Goal: Information Seeking & Learning: Find specific fact

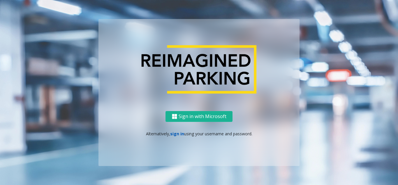
click at [174, 133] on link "sign in" at bounding box center [177, 134] width 14 height 6
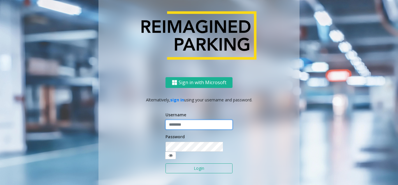
click at [180, 129] on input "text" at bounding box center [199, 125] width 67 height 10
type input "*******"
click at [187, 166] on button "Login" at bounding box center [199, 168] width 67 height 10
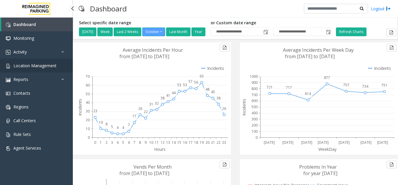
click at [48, 65] on span "Location Management" at bounding box center [34, 66] width 43 height 6
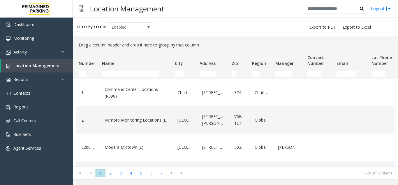
drag, startPoint x: 110, startPoint y: 69, endPoint x: 120, endPoint y: 74, distance: 10.3
click at [114, 70] on td "Name Filter" at bounding box center [136, 73] width 73 height 10
click at [122, 76] on input "Name Filter" at bounding box center [130, 74] width 57 height 6
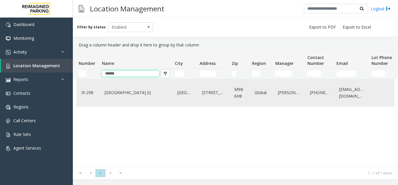
type input "******"
click at [130, 103] on div "[GEOGRAPHIC_DATA] (I)" at bounding box center [136, 92] width 66 height 22
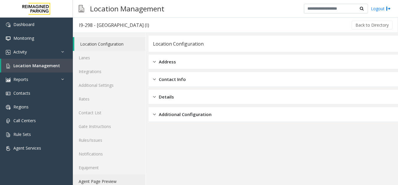
click at [108, 181] on link "Agent Page Preview" at bounding box center [109, 181] width 73 height 14
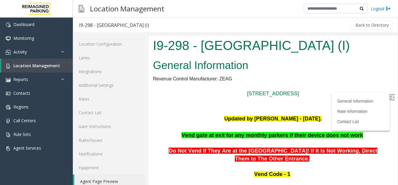
click at [389, 97] on img at bounding box center [392, 97] width 6 height 6
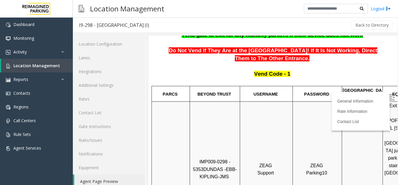
scroll to position [29, 0]
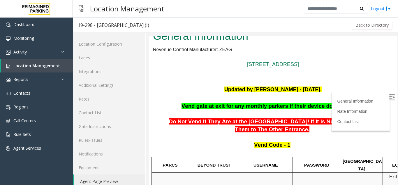
drag, startPoint x: 183, startPoint y: 106, endPoint x: 360, endPoint y: 99, distance: 177.4
click at [302, 106] on span "Vend gate at exit for any monthly parkers if their device does not work" at bounding box center [273, 106] width 182 height 6
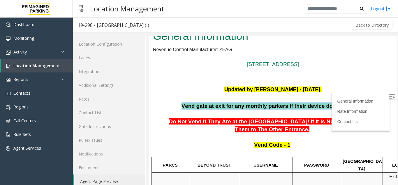
click at [302, 106] on span "Vend gate at exit for any monthly parkers if their device does not work" at bounding box center [273, 106] width 182 height 6
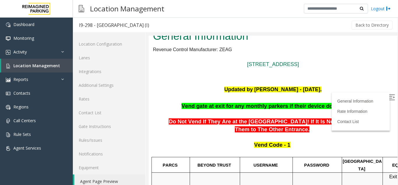
click at [285, 110] on p "Do Not Vend If They Are at the [GEOGRAPHIC_DATA]! If It Is Not Working, Direct …" at bounding box center [273, 121] width 240 height 23
click at [285, 109] on p "Vend gate at exit for any monthly parkers if their device does not work" at bounding box center [273, 106] width 240 height 8
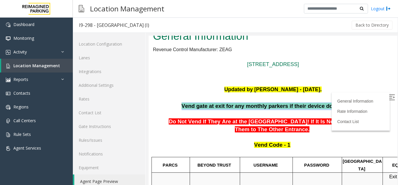
click at [285, 109] on p "Vend gate at exit for any monthly parkers if their device does not work" at bounding box center [273, 106] width 240 height 8
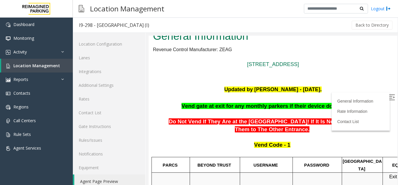
click at [252, 125] on span "Do Not Vend If They Are at the [GEOGRAPHIC_DATA]! If It Is Not Working, Direct …" at bounding box center [273, 125] width 208 height 14
click at [283, 130] on span "Do Not Vend If They Are at the [GEOGRAPHIC_DATA]! If It Is Not Working, Direct …" at bounding box center [273, 125] width 208 height 14
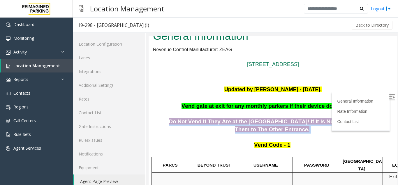
click at [283, 130] on span "Do Not Vend If They Are at the [GEOGRAPHIC_DATA]! If It Is Not Working, Direct …" at bounding box center [273, 125] width 208 height 14
click at [296, 125] on p "Do Not Vend If They Are at the [GEOGRAPHIC_DATA]! If It Is Not Working, Direct …" at bounding box center [273, 121] width 240 height 23
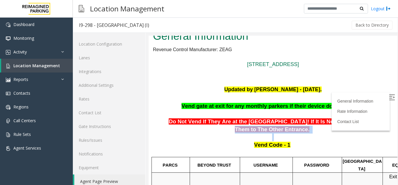
drag, startPoint x: 349, startPoint y: 121, endPoint x: 357, endPoint y: 135, distance: 16.6
click at [287, 144] on p "Vend Code - 1" at bounding box center [273, 148] width 240 height 15
click at [276, 148] on p "Vend Code - 1" at bounding box center [273, 148] width 240 height 15
click at [275, 146] on span "Vend Code - 1" at bounding box center [272, 144] width 36 height 6
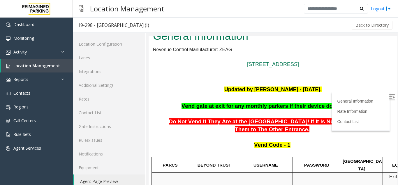
scroll to position [146, 0]
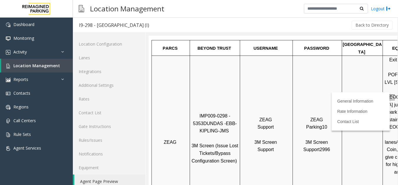
drag, startPoint x: 200, startPoint y: 36, endPoint x: 198, endPoint y: 39, distance: 3.8
drag, startPoint x: 198, startPoint y: 39, endPoint x: 187, endPoint y: 63, distance: 25.7
click at [190, 60] on div at bounding box center [190, 142] width 2 height 172
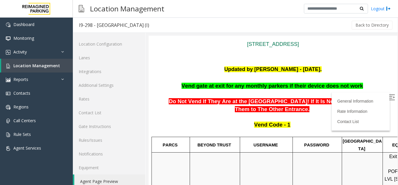
scroll to position [0, 0]
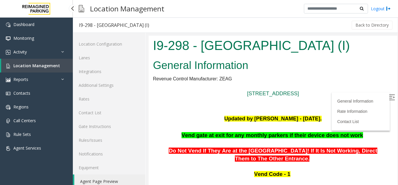
click at [39, 64] on span "Location Management" at bounding box center [36, 66] width 47 height 6
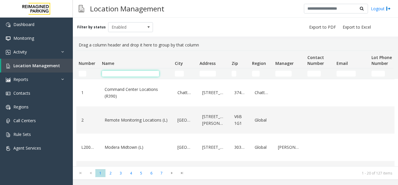
click at [135, 73] on input "Name Filter" at bounding box center [130, 74] width 57 height 6
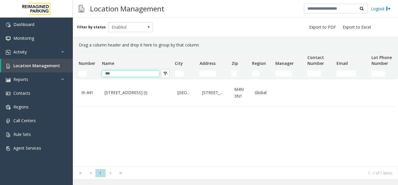
type input "***"
click at [153, 95] on link "[STREET_ADDRESS] (I)" at bounding box center [136, 92] width 66 height 9
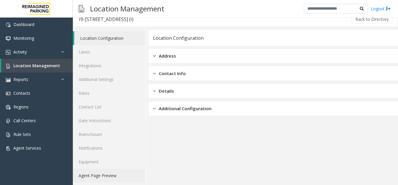
scroll to position [8, 0]
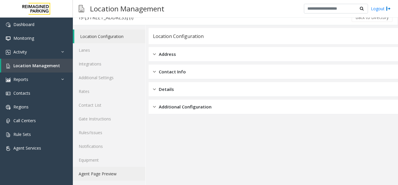
click at [112, 175] on link "Agent Page Preview" at bounding box center [109, 173] width 73 height 14
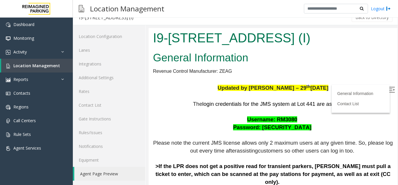
click at [388, 93] on label at bounding box center [392, 90] width 9 height 9
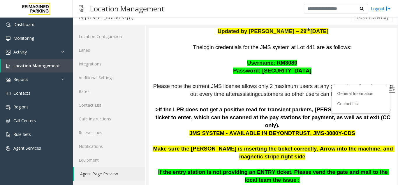
scroll to position [146, 0]
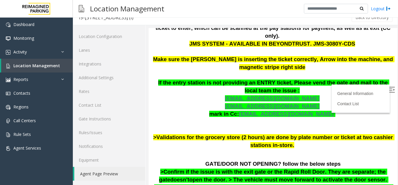
click at [250, 80] on p "The login credentials for the JMS system at Lot 441 are as follows: Username: R…" at bounding box center [273, 51] width 240 height 195
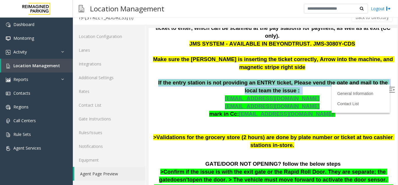
click at [250, 80] on p "The login credentials for the JMS system at Lot 441 are as follows: Username: R…" at bounding box center [273, 51] width 240 height 195
click at [206, 88] on p "The login credentials for the JMS system at Lot 441 are as follows: Username: R…" at bounding box center [273, 51] width 240 height 195
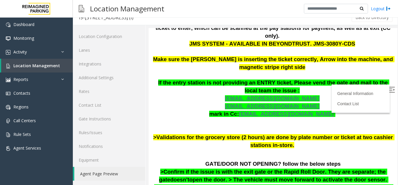
drag, startPoint x: 198, startPoint y: 103, endPoint x: 188, endPoint y: 112, distance: 13.0
click at [188, 112] on p "The login credentials for the JMS system at Lot 441 are as follows: Username: R…" at bounding box center [273, 51] width 240 height 195
click at [61, 69] on link "Location Management" at bounding box center [37, 66] width 72 height 14
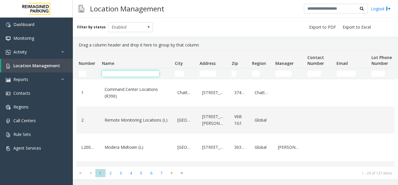
click at [129, 73] on input "Name Filter" at bounding box center [130, 74] width 57 height 6
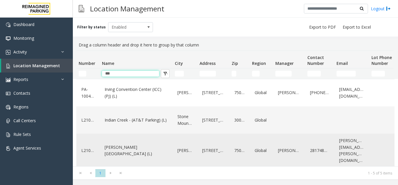
scroll to position [54, 0]
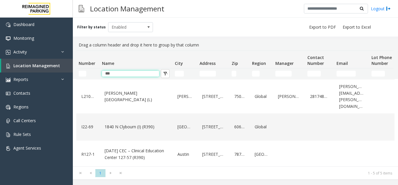
type input "***"
